Goal: Communication & Community: Share content

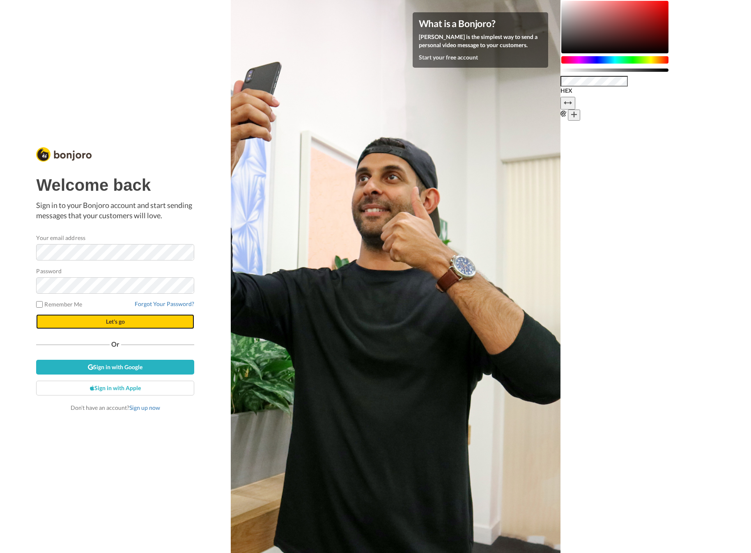
click at [190, 326] on button "Let's go" at bounding box center [115, 321] width 158 height 15
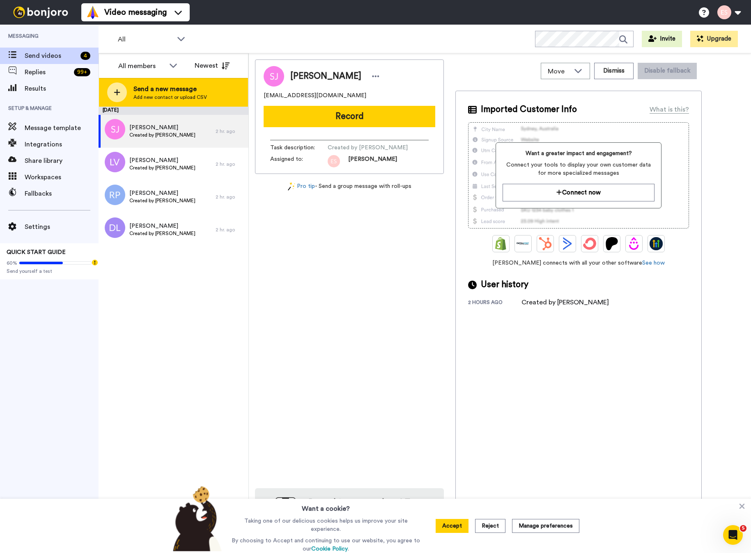
click at [198, 100] on span "Add new contact or upload CSV" at bounding box center [169, 97] width 73 height 7
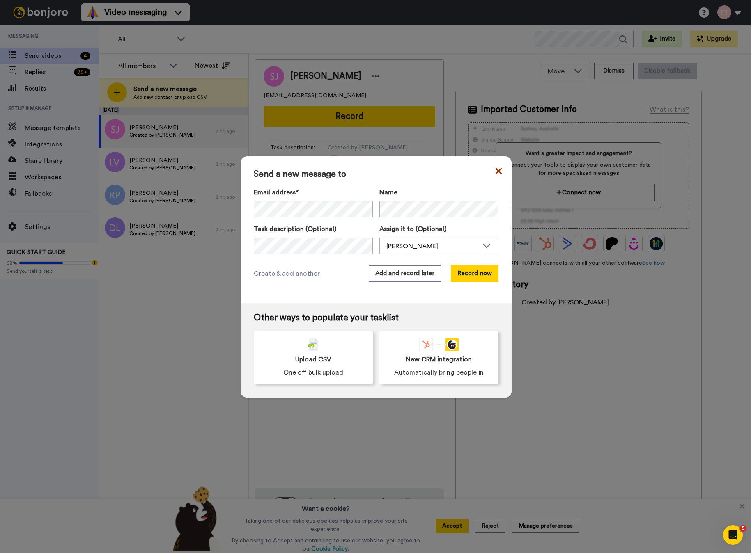
click at [496, 168] on icon at bounding box center [498, 171] width 6 height 10
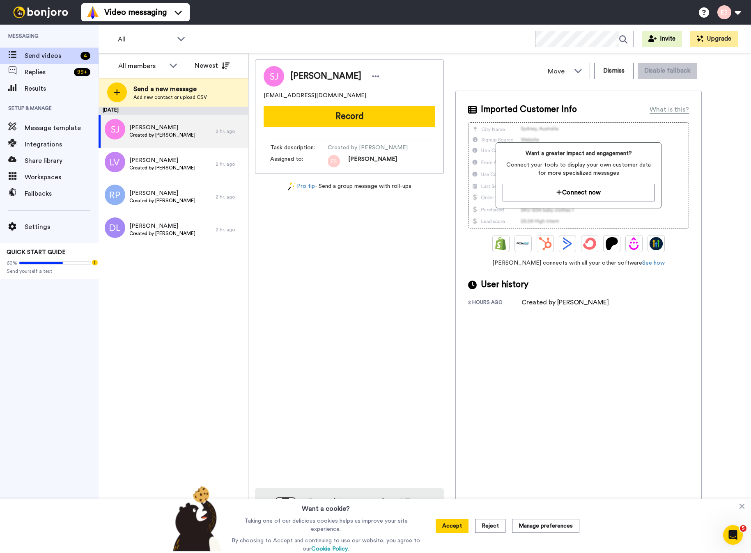
click at [397, 116] on button "Record" at bounding box center [350, 116] width 172 height 21
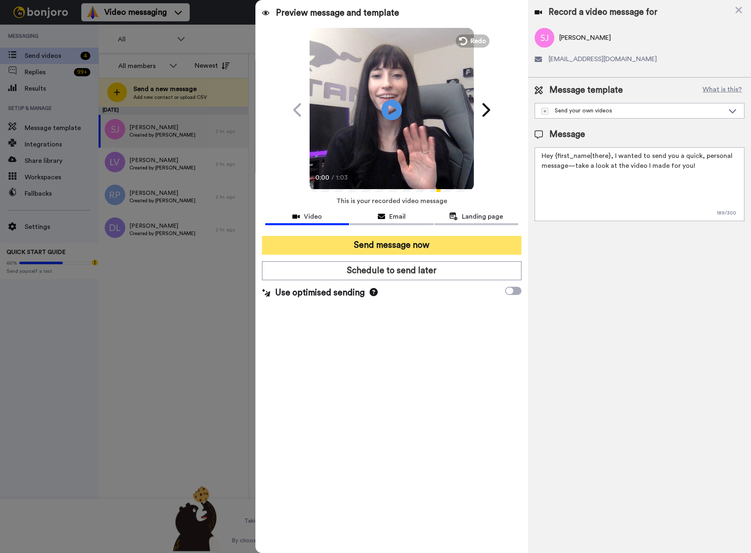
click at [439, 252] on button "Send message now" at bounding box center [391, 245] width 259 height 19
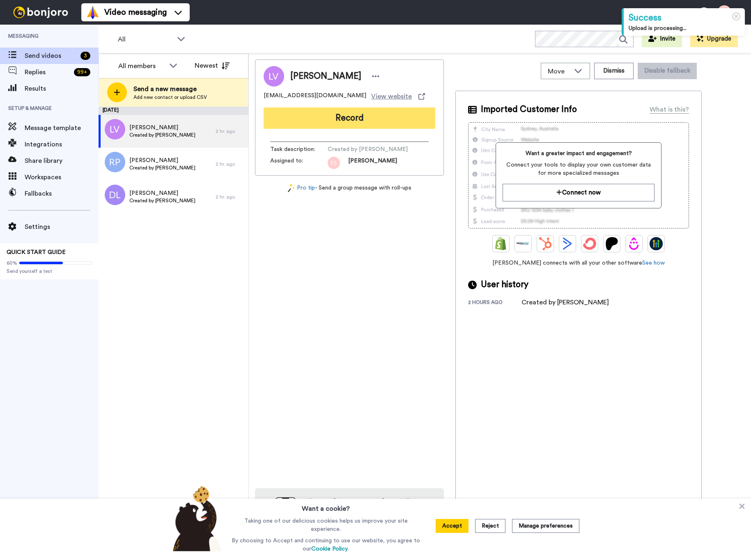
click at [396, 124] on button "Record" at bounding box center [350, 118] width 172 height 21
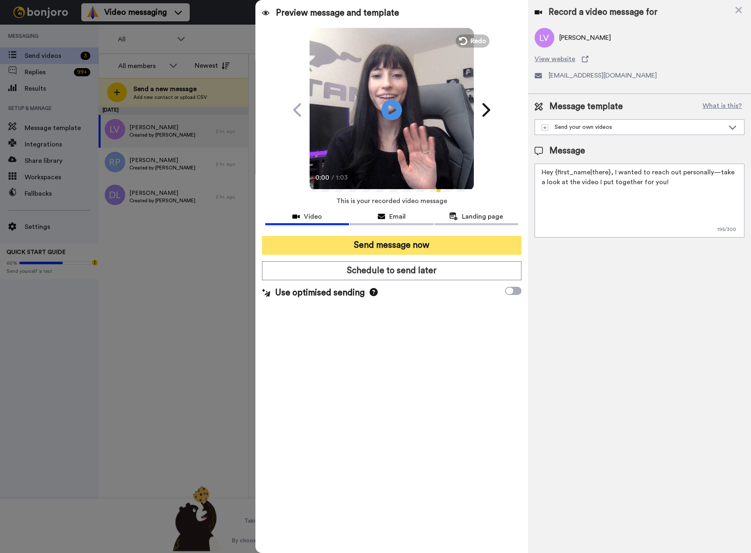
click at [414, 238] on button "Send message now" at bounding box center [391, 245] width 259 height 19
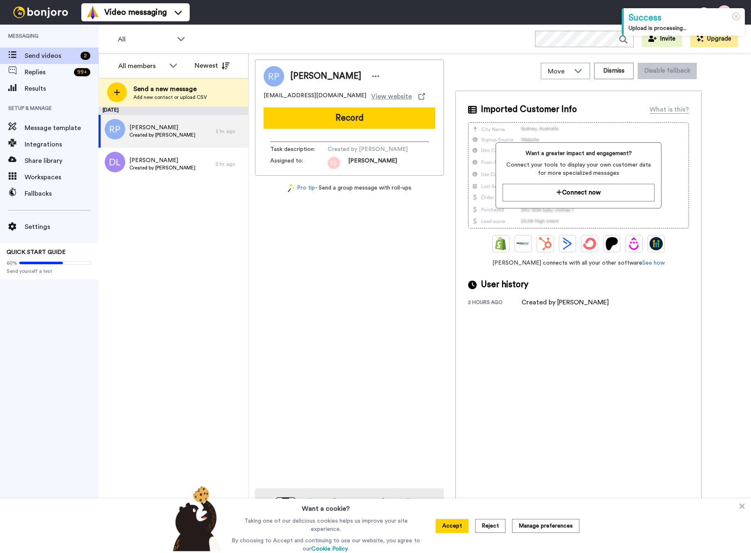
click at [354, 123] on button "Record" at bounding box center [350, 118] width 172 height 21
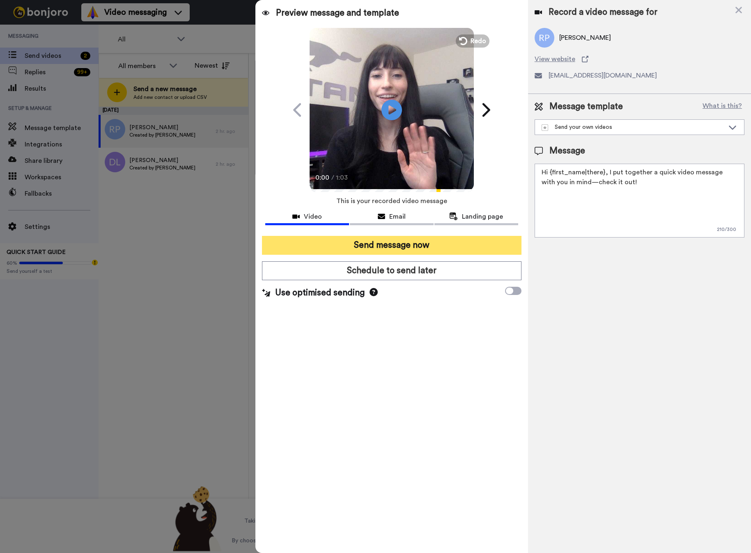
click at [420, 248] on button "Send message now" at bounding box center [391, 245] width 259 height 19
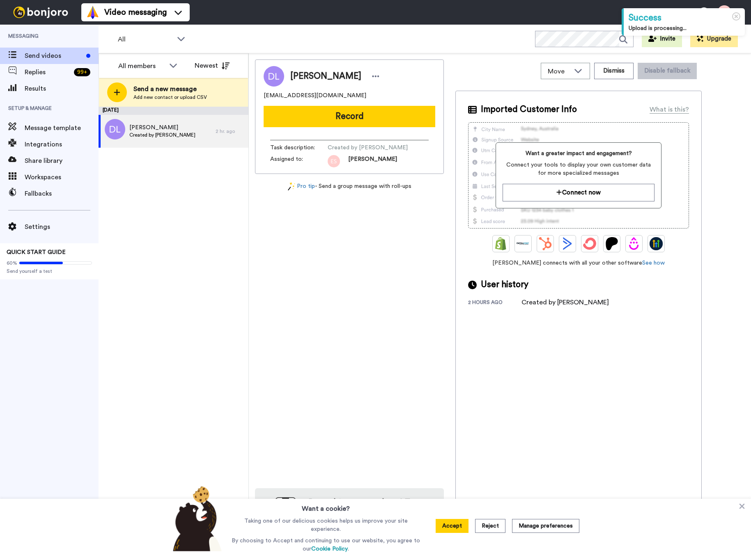
click at [387, 114] on button "Record" at bounding box center [350, 116] width 172 height 21
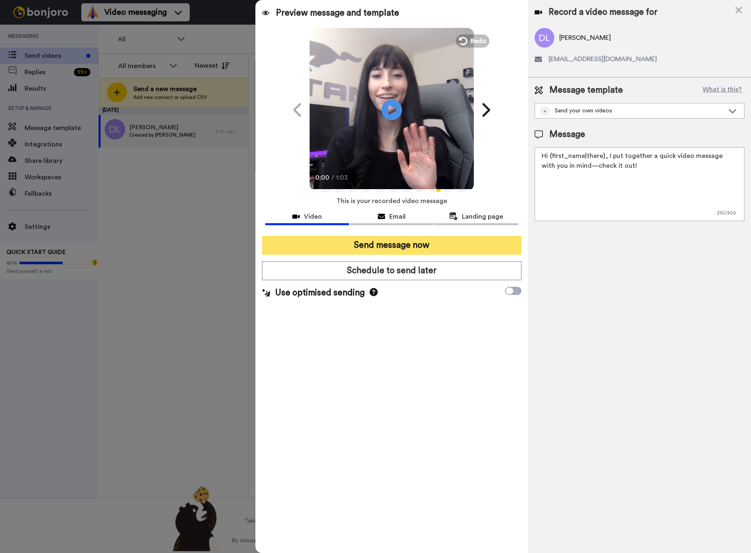
click at [415, 248] on button "Send message now" at bounding box center [391, 245] width 259 height 19
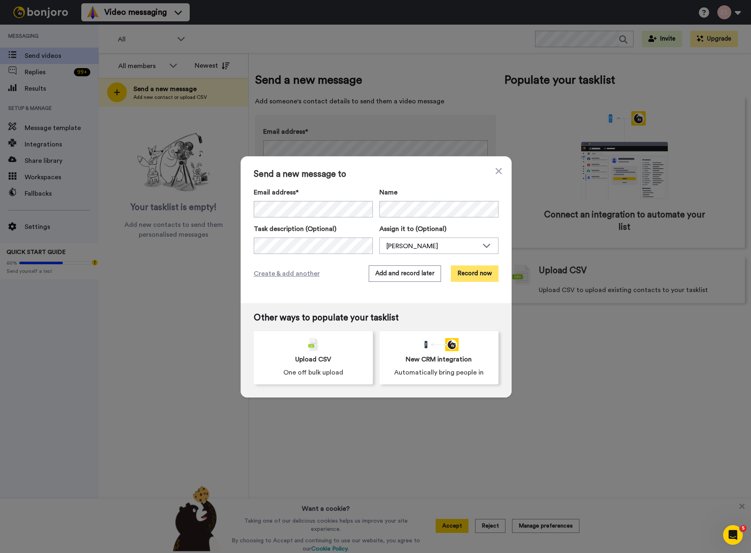
click at [469, 274] on button "Record now" at bounding box center [475, 274] width 48 height 16
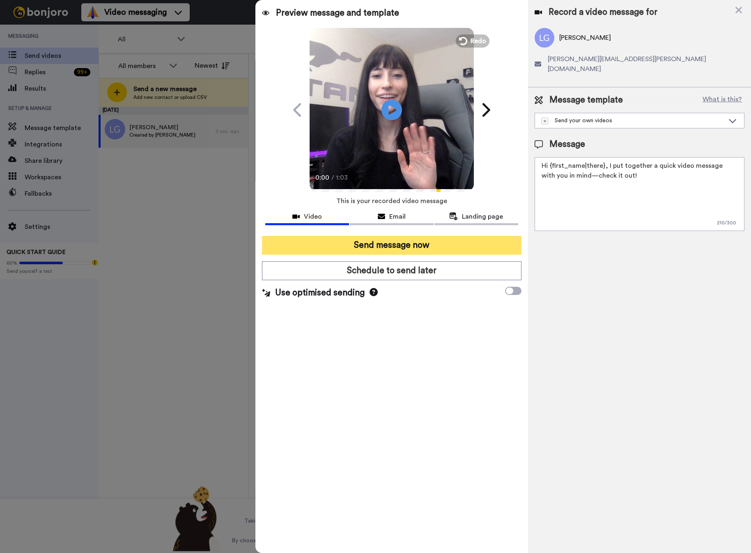
click at [371, 248] on button "Send message now" at bounding box center [391, 245] width 259 height 19
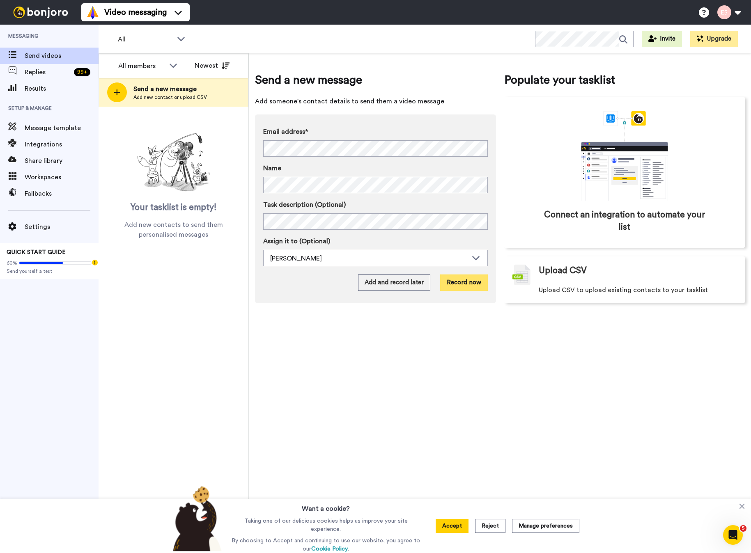
click at [456, 285] on button "Record now" at bounding box center [464, 283] width 48 height 16
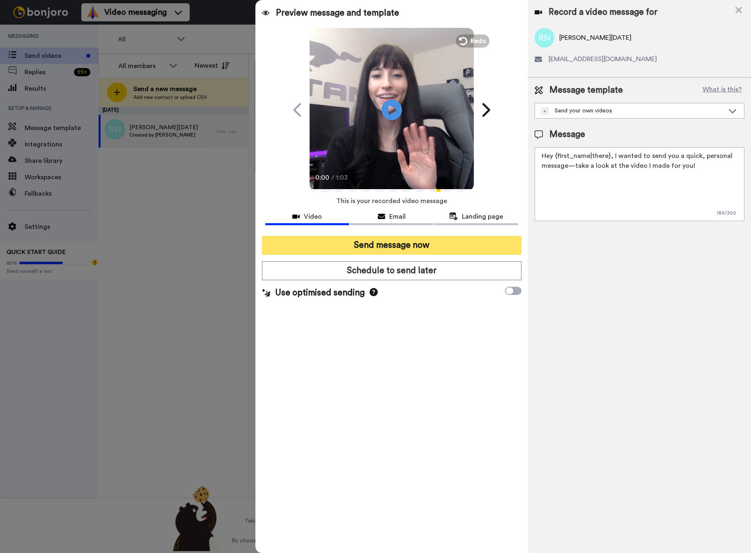
click at [304, 239] on button "Send message now" at bounding box center [391, 245] width 259 height 19
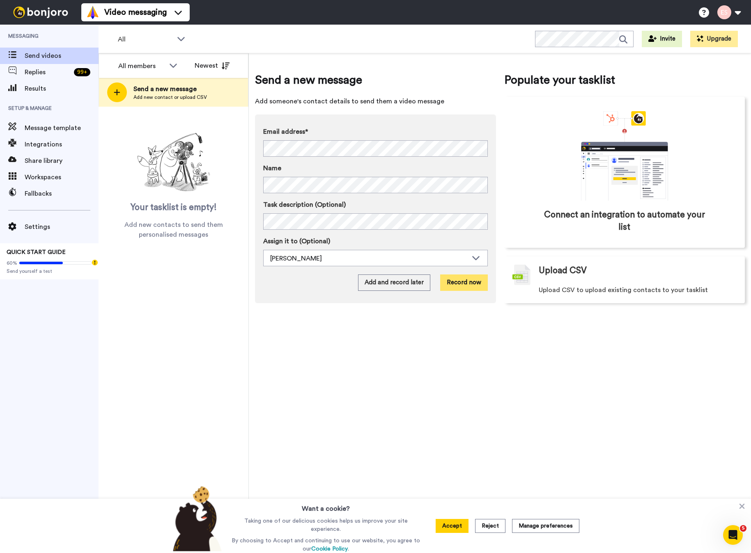
click at [479, 282] on button "Record now" at bounding box center [464, 283] width 48 height 16
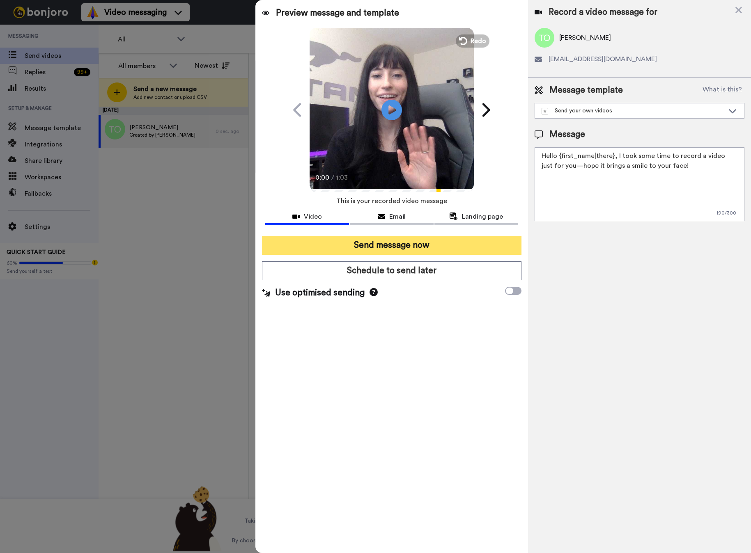
click at [445, 246] on button "Send message now" at bounding box center [391, 245] width 259 height 19
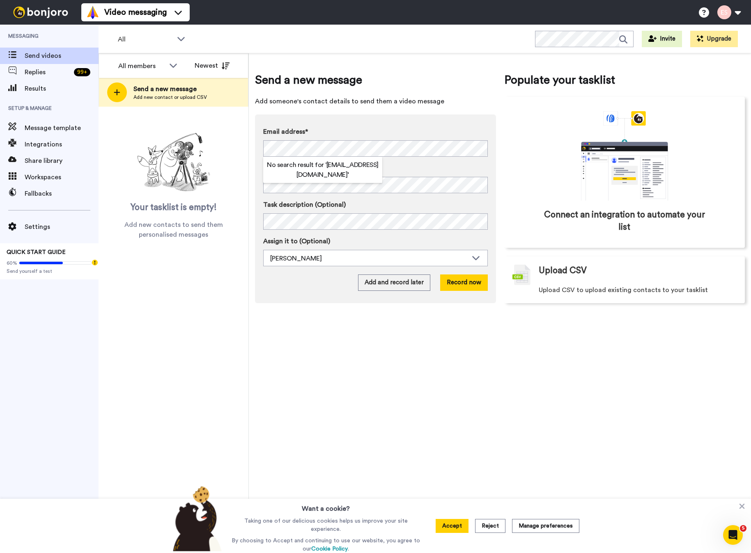
click at [386, 124] on div "Email address* No search result for ‘ asarabiarealtor@gmail.com ’ Name Task des…" at bounding box center [375, 209] width 241 height 189
click at [463, 278] on button "Record now" at bounding box center [464, 283] width 48 height 16
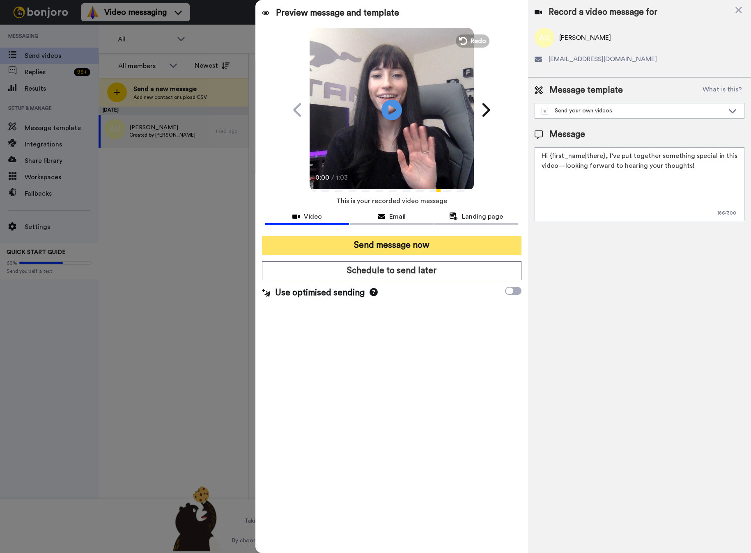
click at [399, 249] on button "Send message now" at bounding box center [391, 245] width 259 height 19
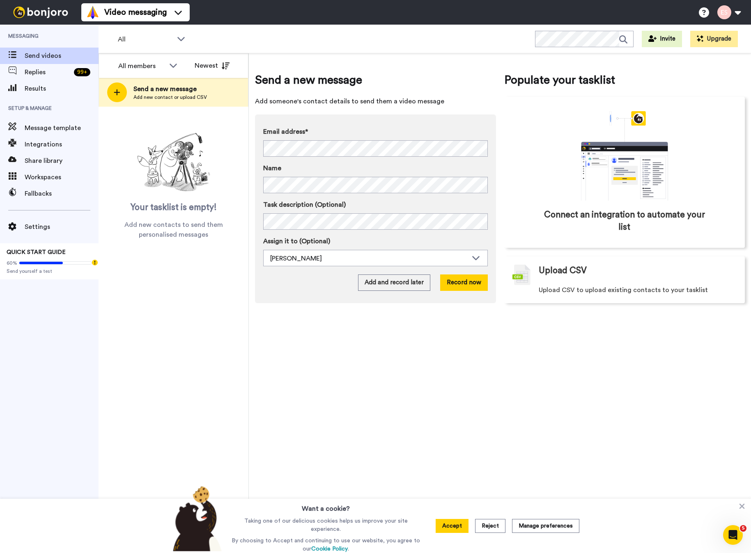
drag, startPoint x: 573, startPoint y: 495, endPoint x: 534, endPoint y: 449, distance: 59.4
click at [570, 487] on div "Send a new message Add someone's contact details to send them a video message E…" at bounding box center [500, 303] width 502 height 500
click at [474, 293] on div "Email address* No search result for ‘ [EMAIL_ADDRESS][DOMAIN_NAME] ’ Name Task …" at bounding box center [375, 209] width 241 height 189
click at [473, 289] on button "Record now" at bounding box center [464, 283] width 48 height 16
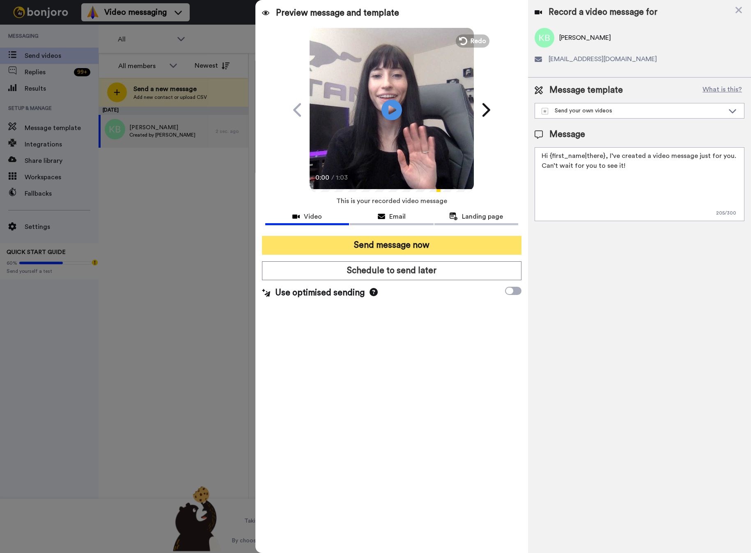
click at [408, 248] on button "Send message now" at bounding box center [391, 245] width 259 height 19
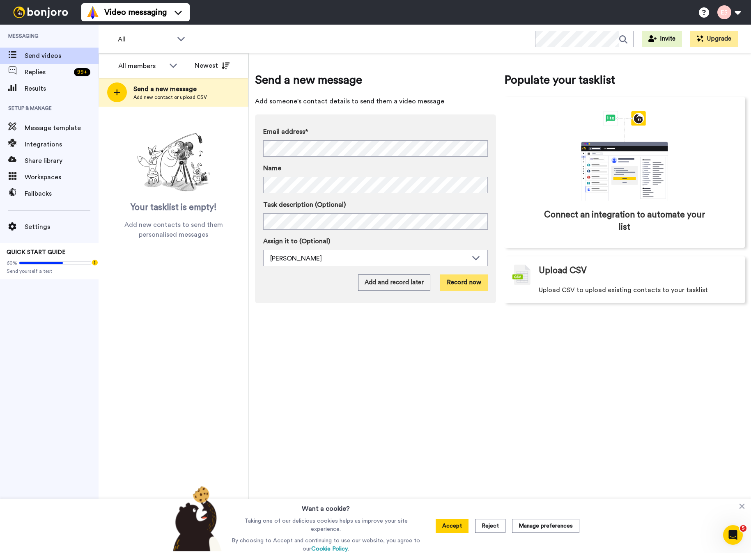
click at [457, 282] on button "Record now" at bounding box center [464, 283] width 48 height 16
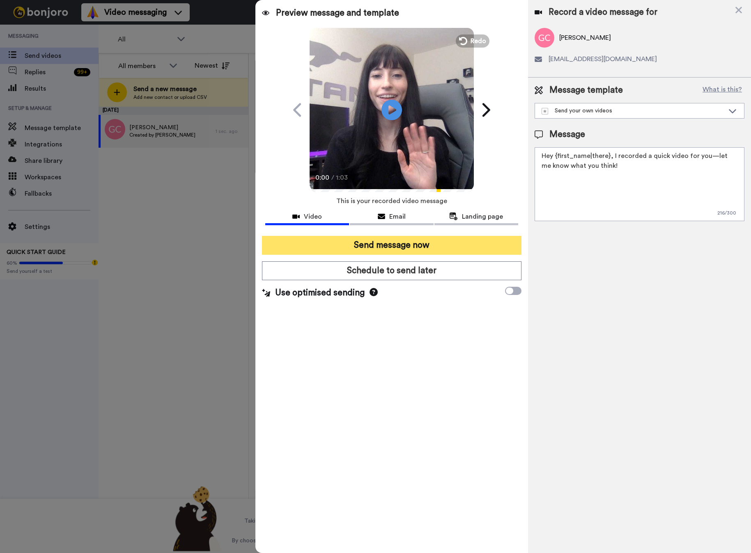
click at [427, 246] on button "Send message now" at bounding box center [391, 245] width 259 height 19
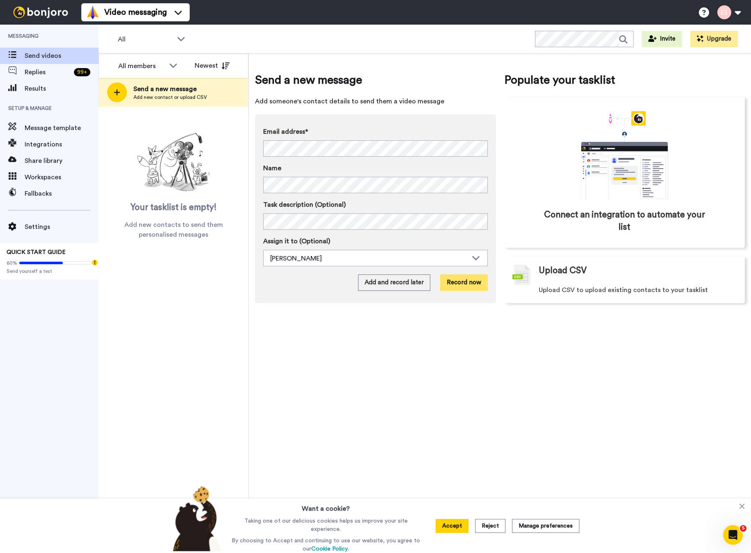
click at [466, 280] on button "Record now" at bounding box center [464, 283] width 48 height 16
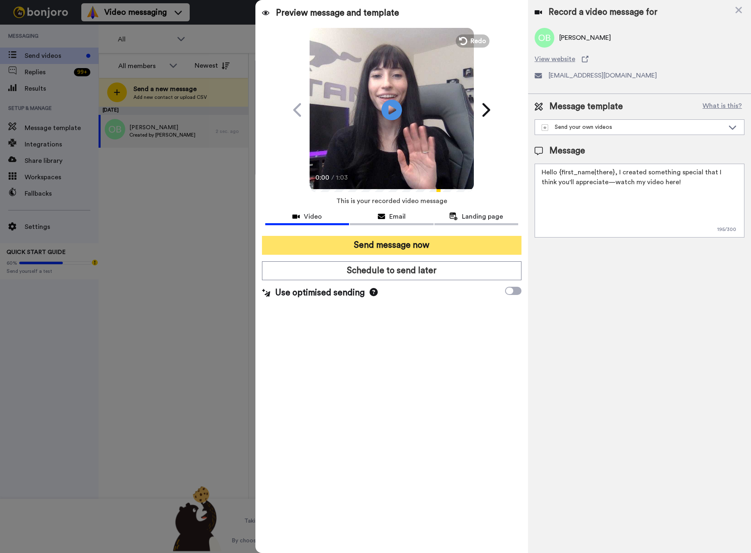
click at [381, 246] on button "Send message now" at bounding box center [391, 245] width 259 height 19
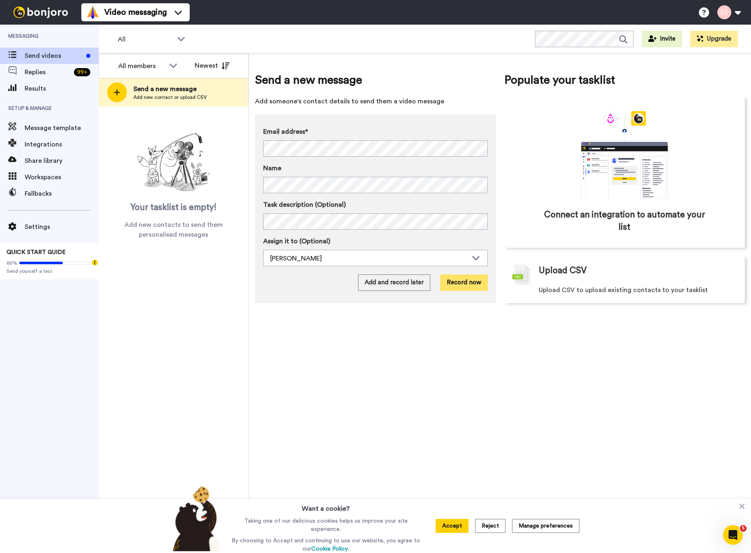
click at [456, 282] on button "Record now" at bounding box center [464, 283] width 48 height 16
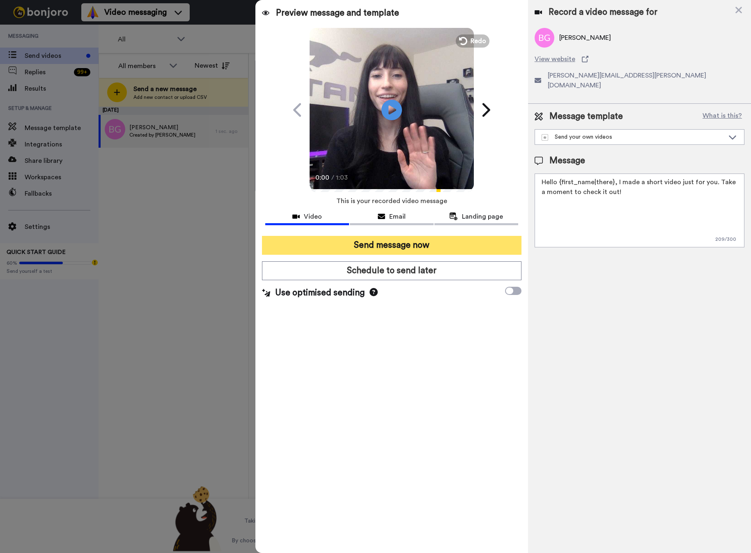
click at [433, 246] on button "Send message now" at bounding box center [391, 245] width 259 height 19
